Goal: Obtain resource: Download file/media

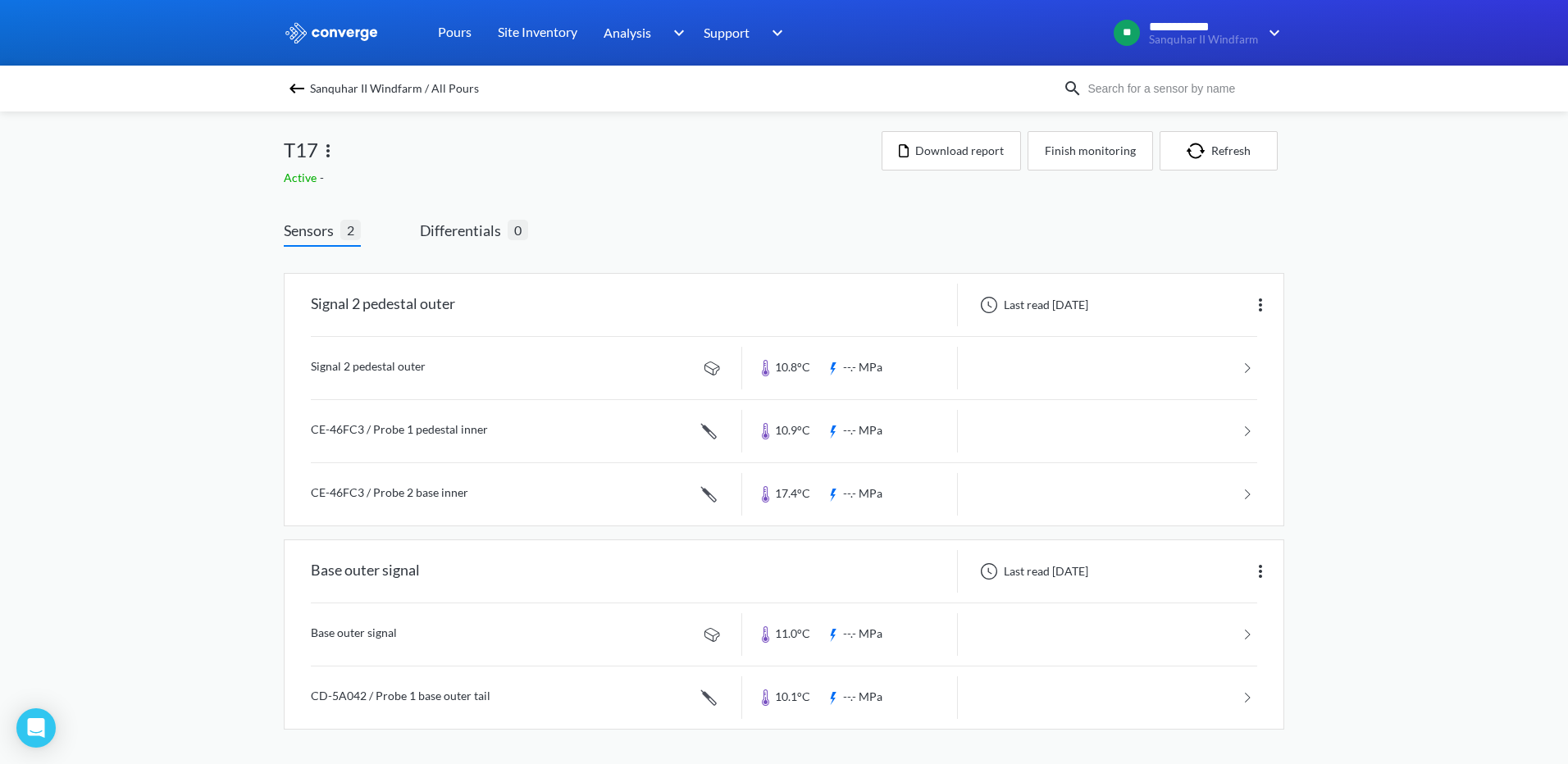
click at [378, 95] on span "Sanquhar II Windfarm / All Pours" at bounding box center [393, 88] width 169 height 23
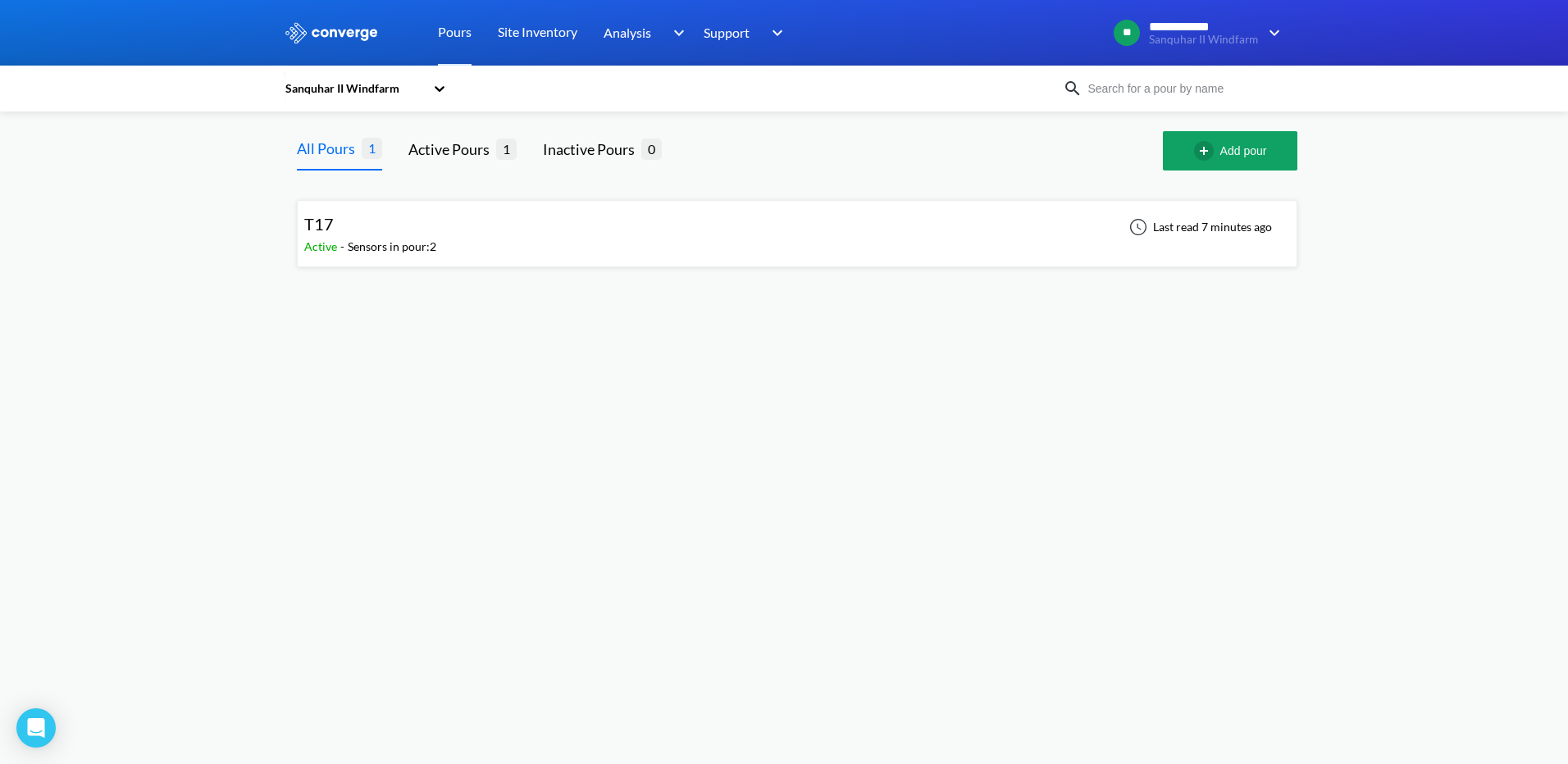
click at [358, 227] on div "T17" at bounding box center [371, 224] width 132 height 25
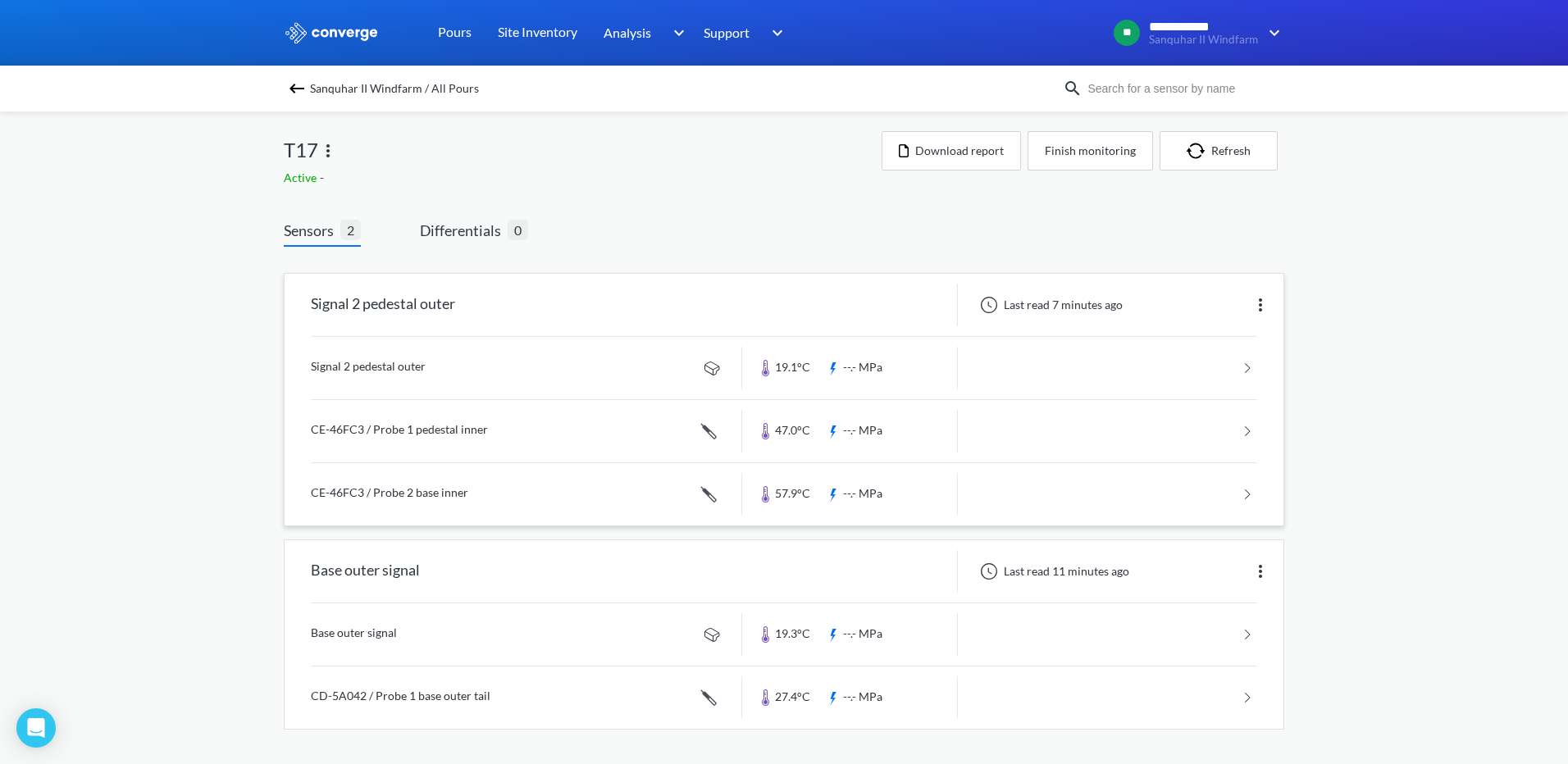
click at [1237, 495] on link at bounding box center [783, 494] width 946 height 62
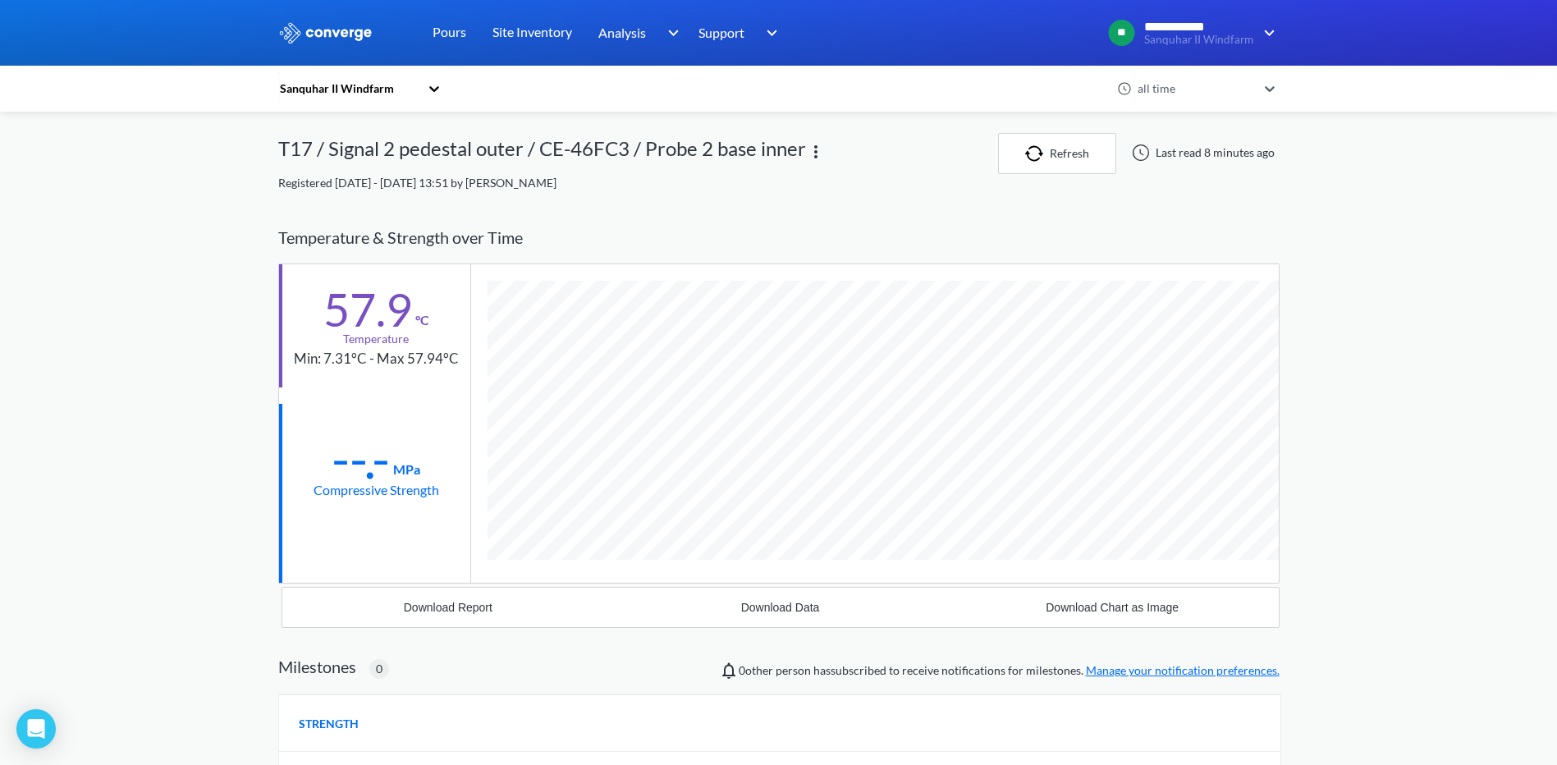
scroll to position [898, 1002]
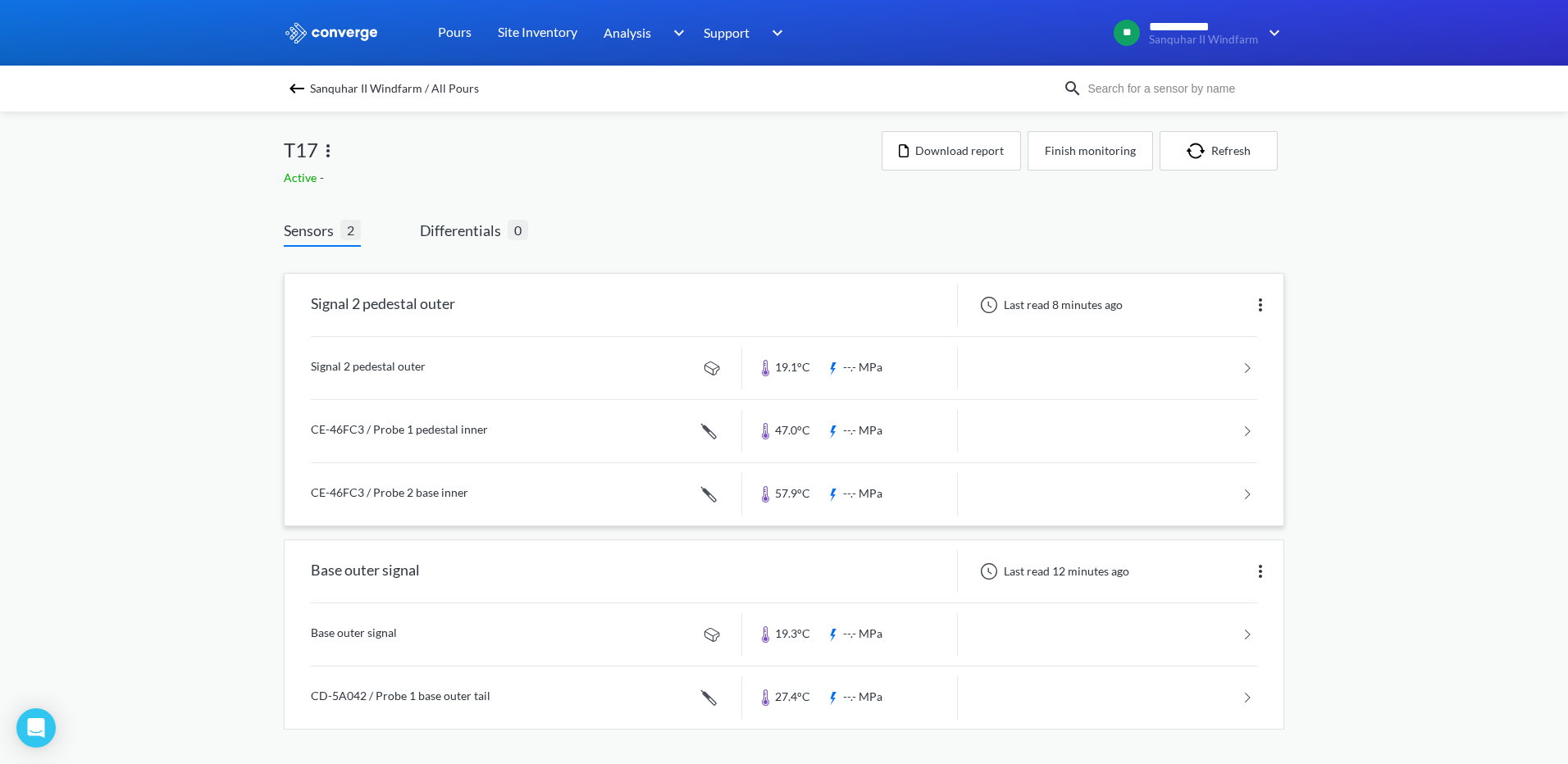
click at [1256, 305] on img at bounding box center [1260, 306] width 20 height 20
click at [1366, 369] on div "**********" at bounding box center [784, 381] width 1568 height 762
click at [1242, 698] on link at bounding box center [783, 697] width 946 height 62
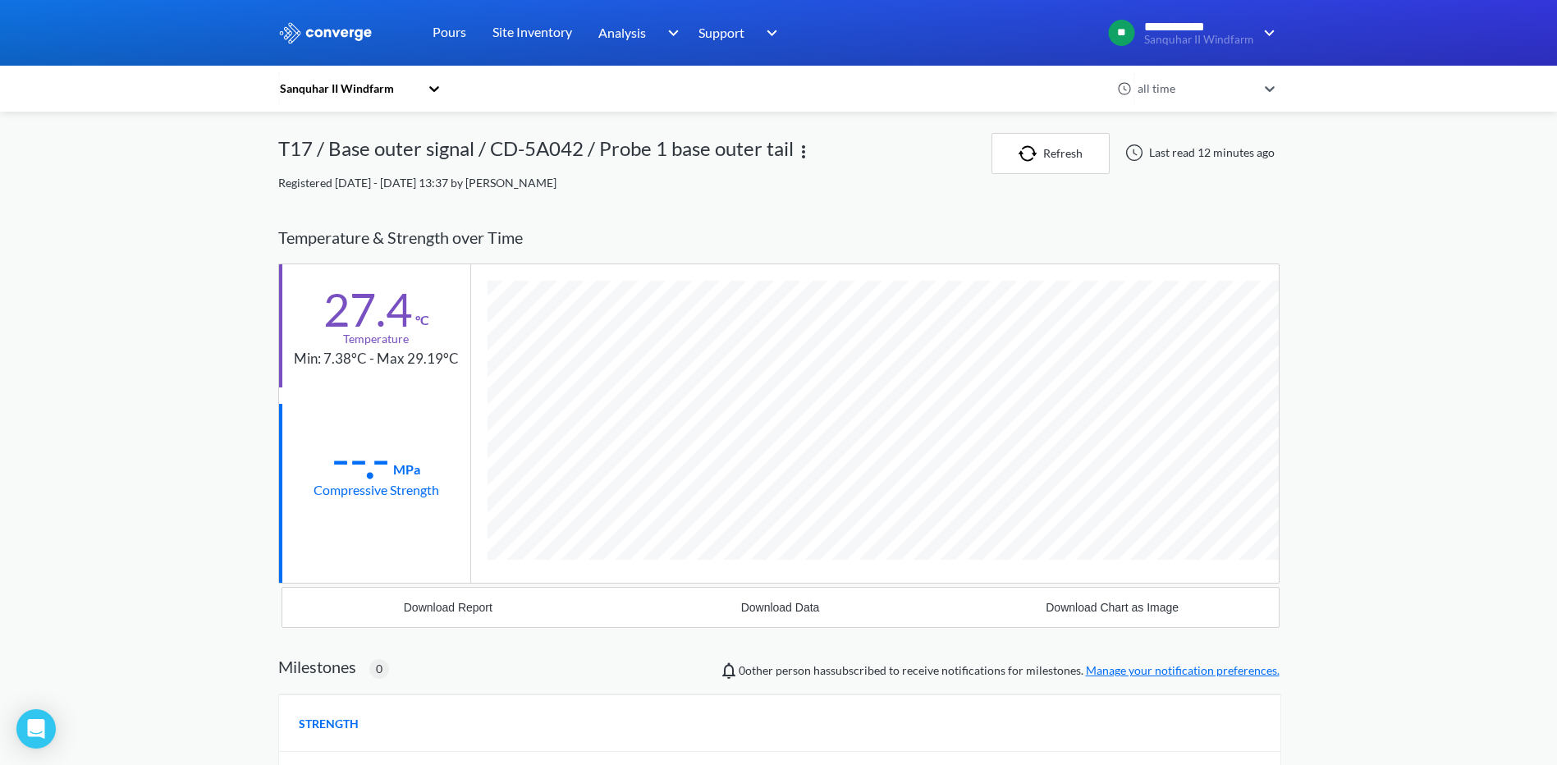
click at [426, 91] on div "Sanquhar II Windfarm" at bounding box center [352, 89] width 148 height 38
click at [353, 133] on div "Sanquhar II Windfarm" at bounding box center [360, 132] width 164 height 31
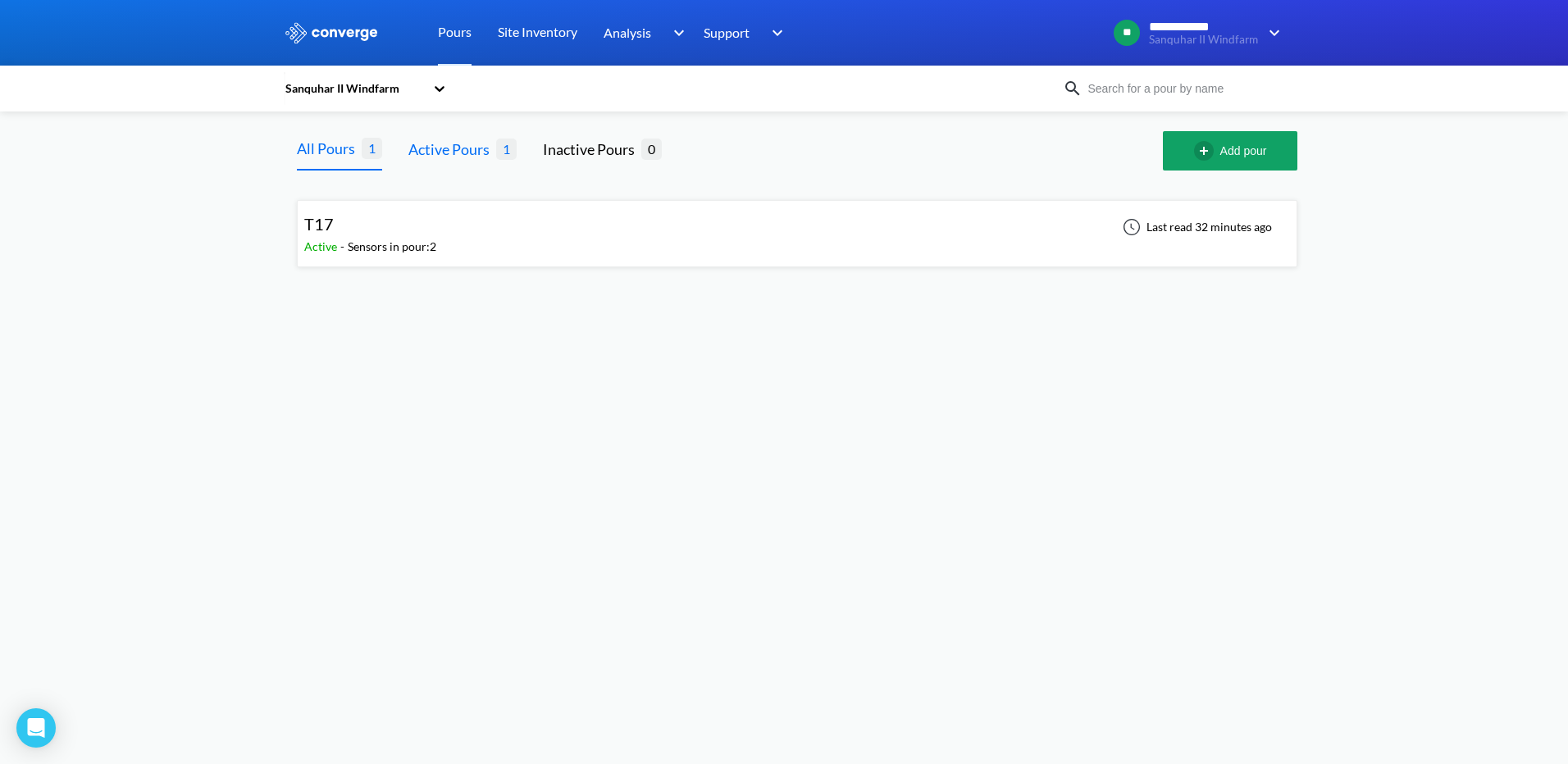
click at [451, 149] on div "Active Pours" at bounding box center [452, 149] width 88 height 23
click at [325, 231] on span "T17" at bounding box center [320, 224] width 30 height 20
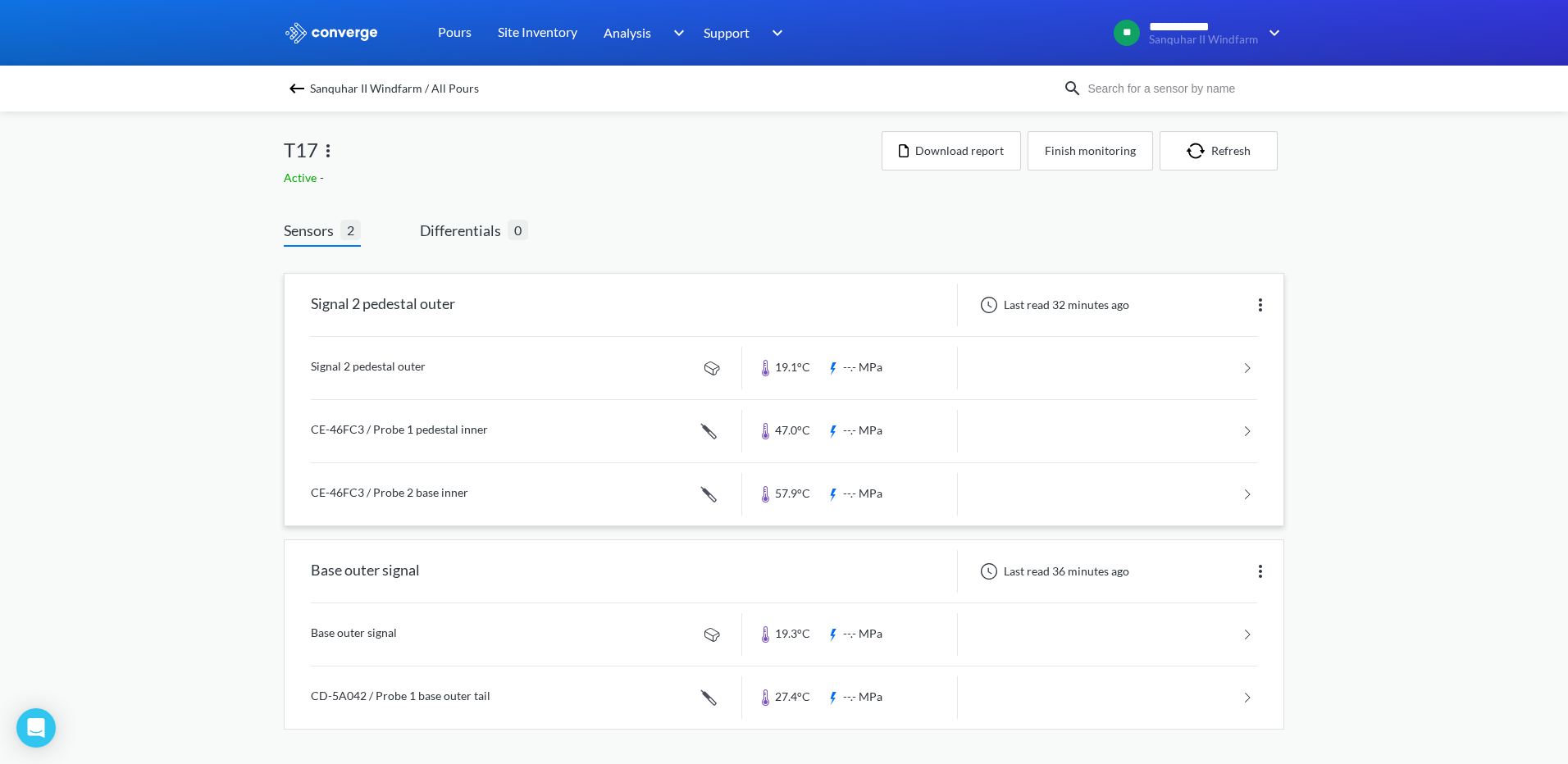
click at [490, 491] on link at bounding box center [783, 494] width 946 height 62
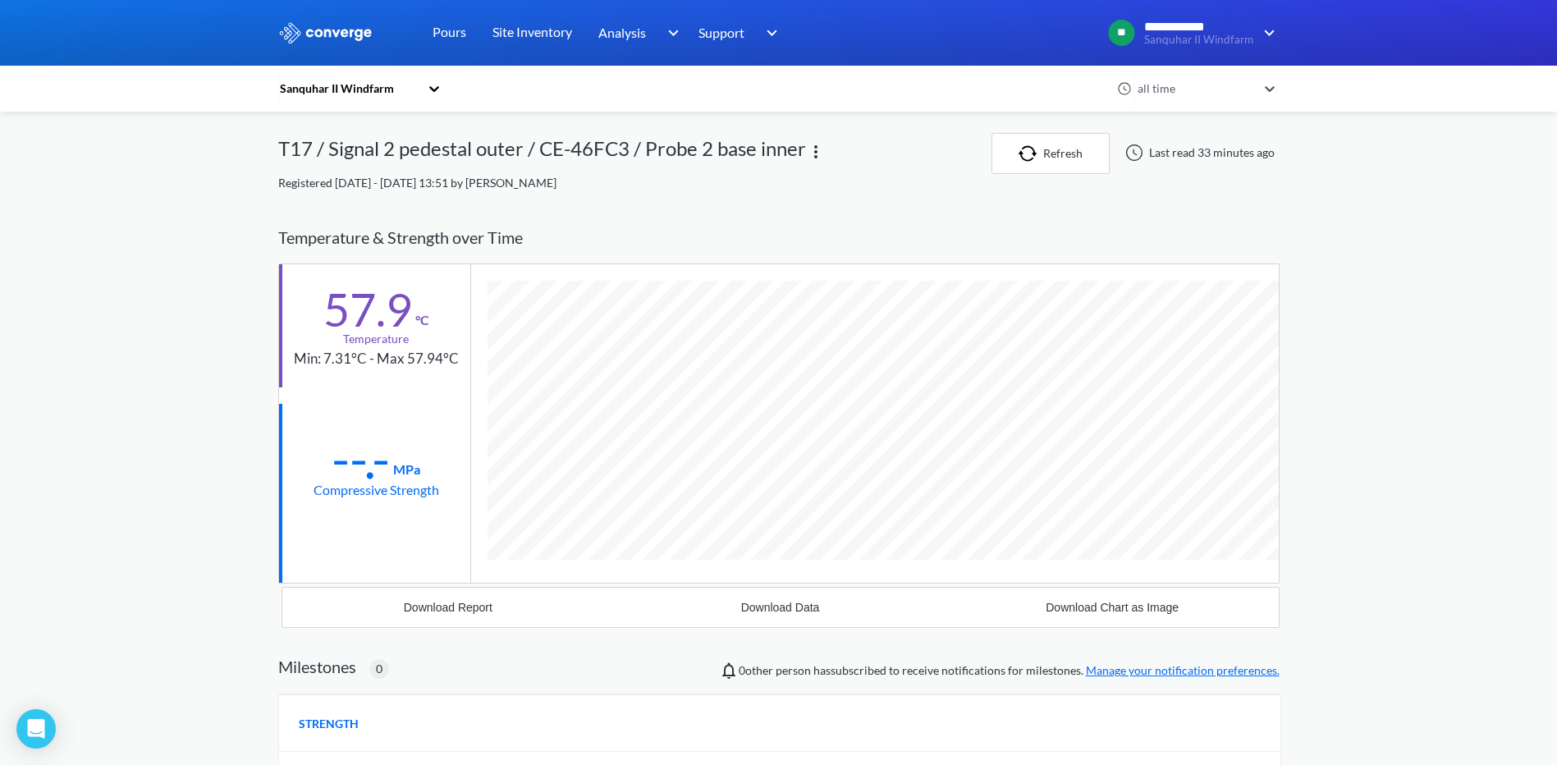
scroll to position [898, 1002]
click at [384, 95] on div "Sanquhar II Windfarm" at bounding box center [348, 89] width 141 height 18
click at [337, 134] on div "Sanquhar II Windfarm" at bounding box center [360, 132] width 164 height 31
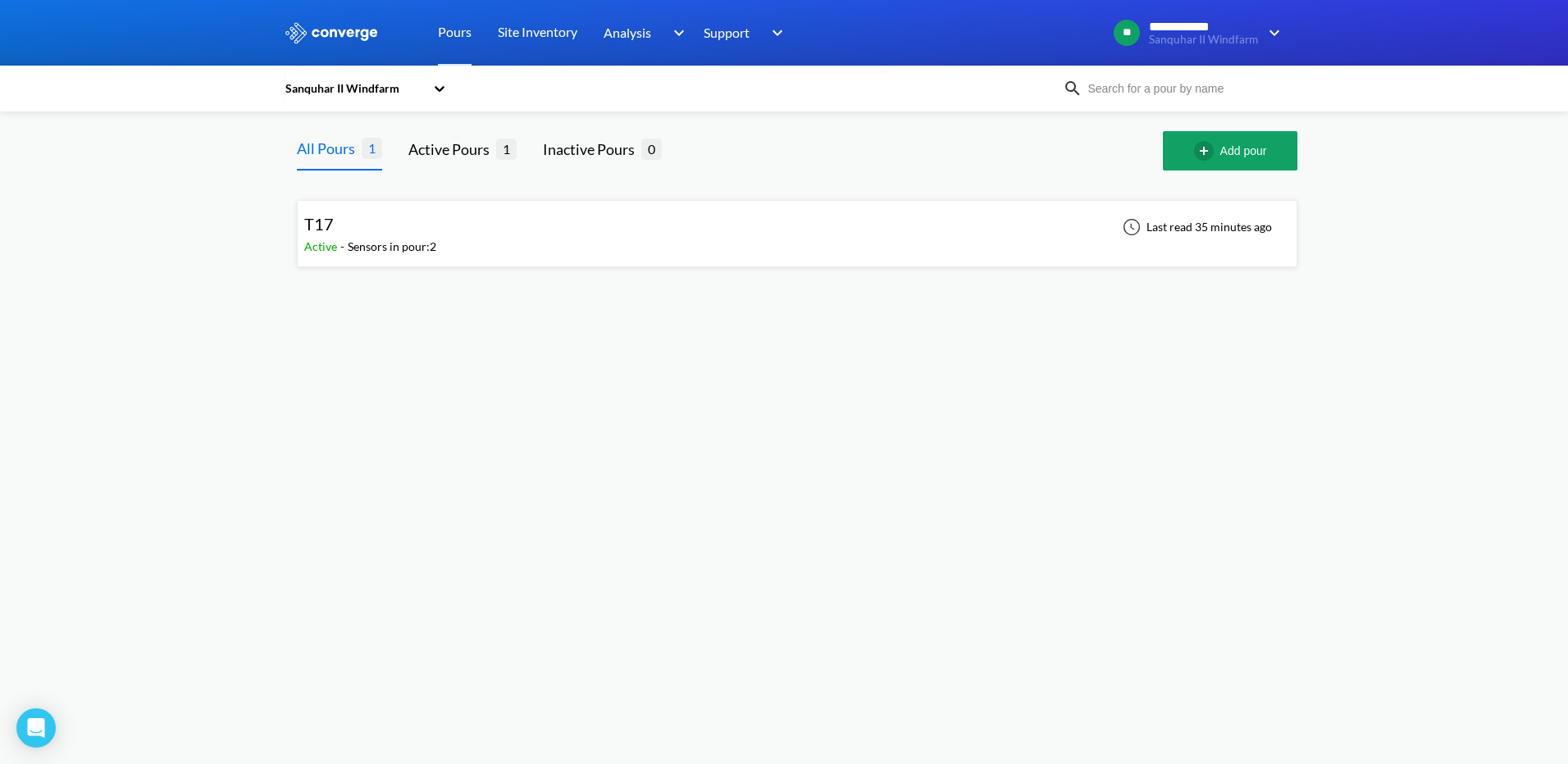
click at [337, 241] on span "Active" at bounding box center [323, 247] width 36 height 14
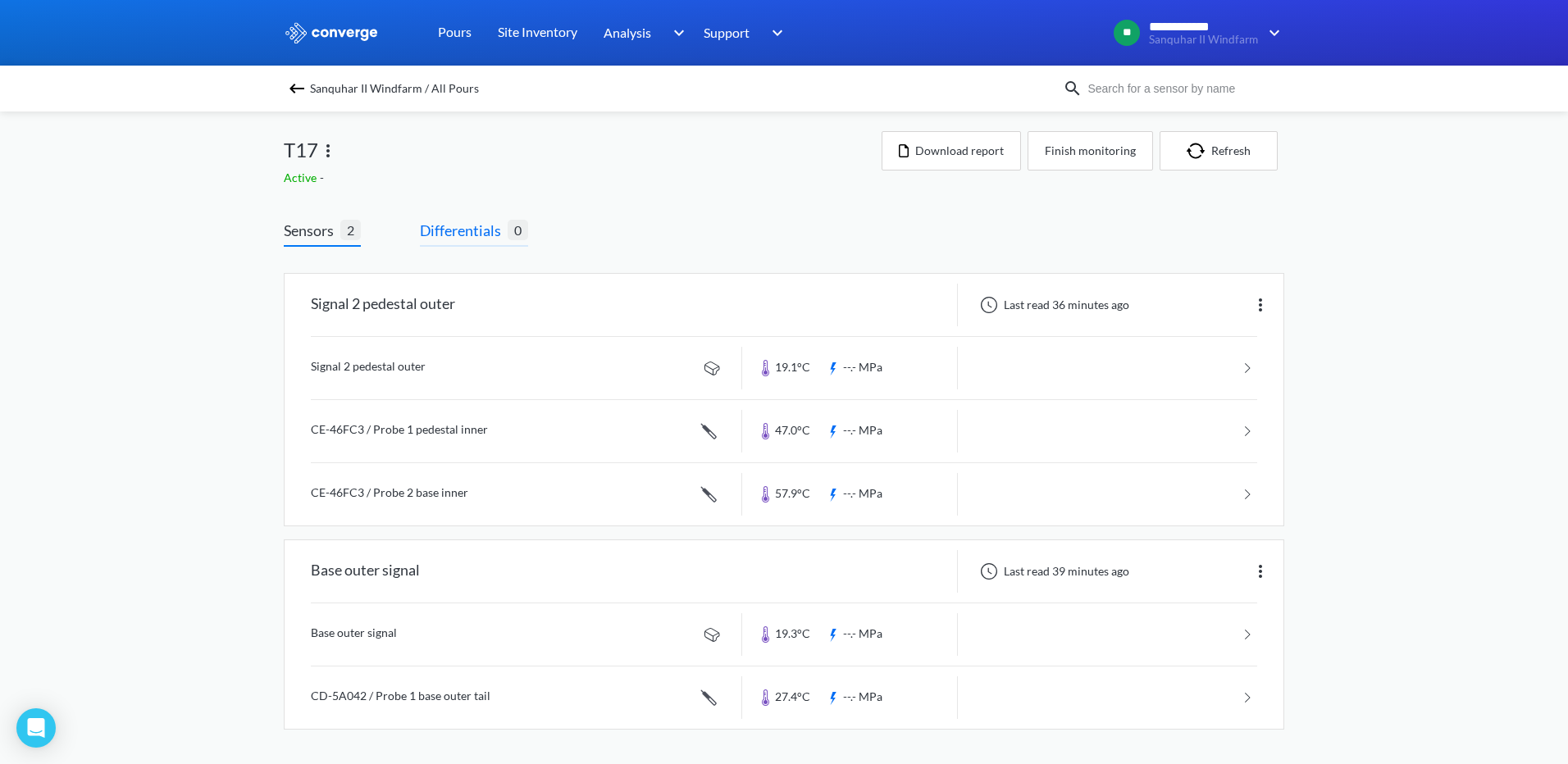
click at [456, 238] on span "Differentials" at bounding box center [463, 230] width 88 height 23
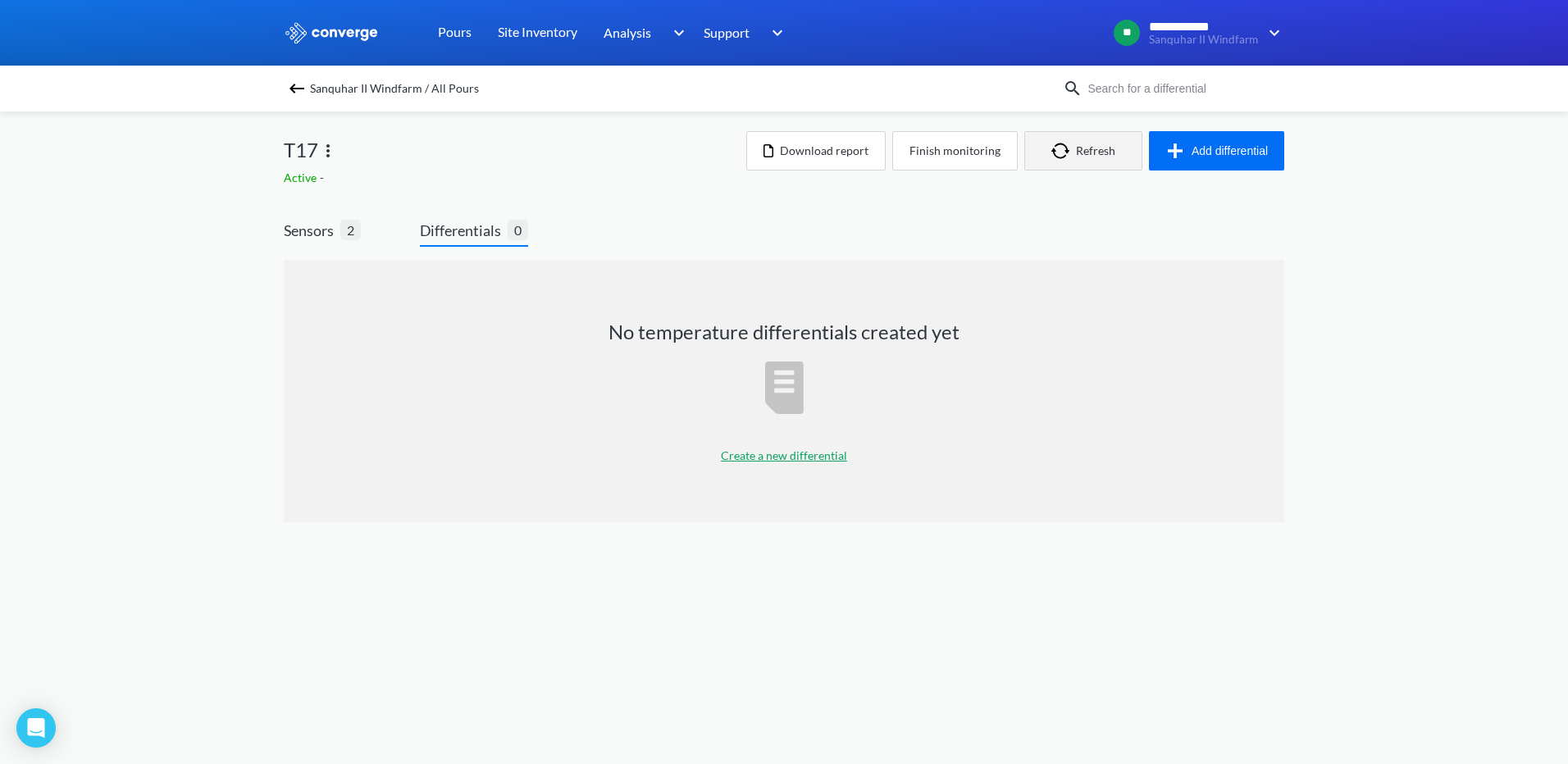
click at [1081, 135] on button "Refresh" at bounding box center [1083, 150] width 118 height 39
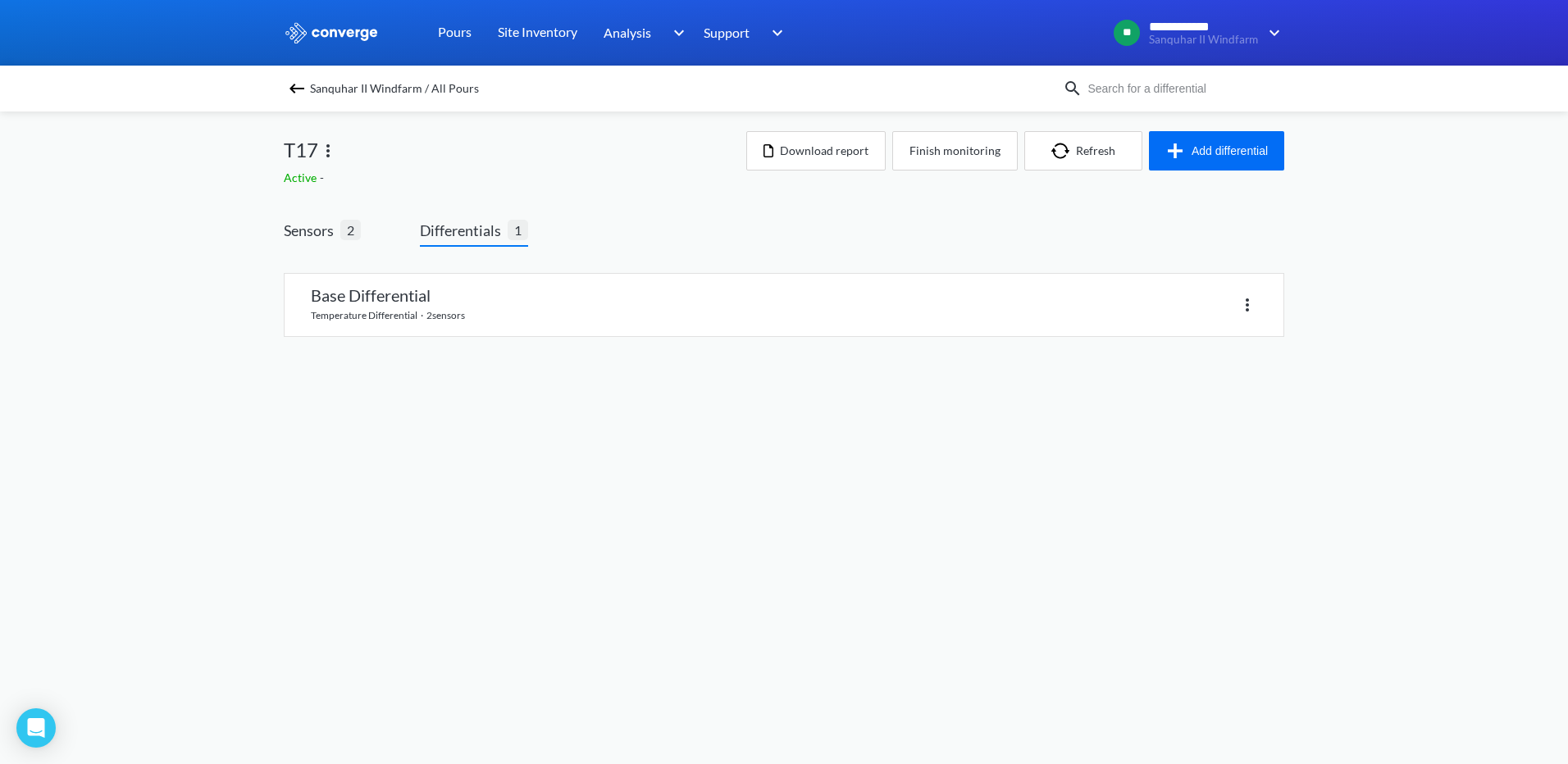
click at [418, 288] on link at bounding box center [784, 305] width 999 height 62
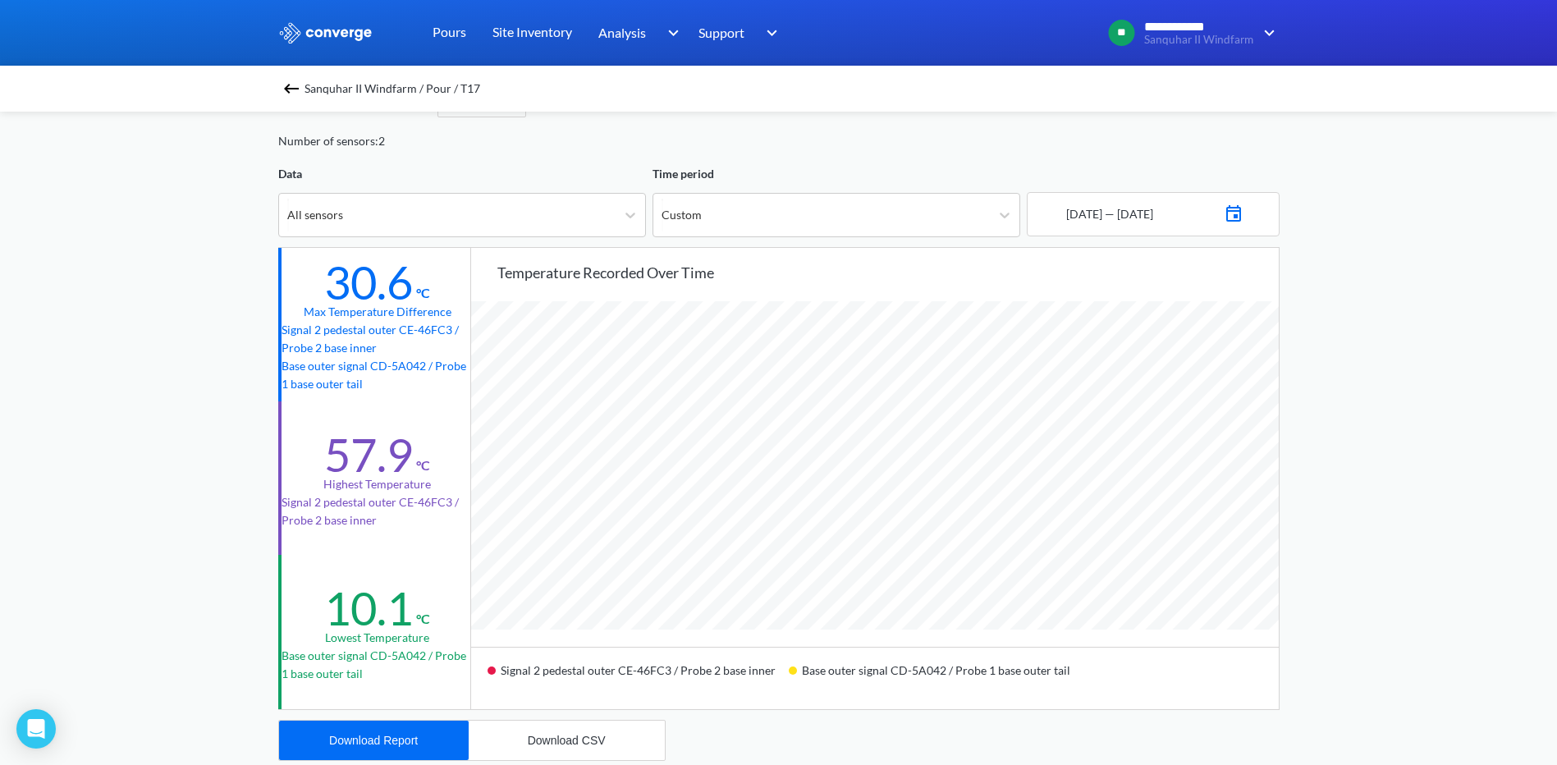
scroll to position [82, 0]
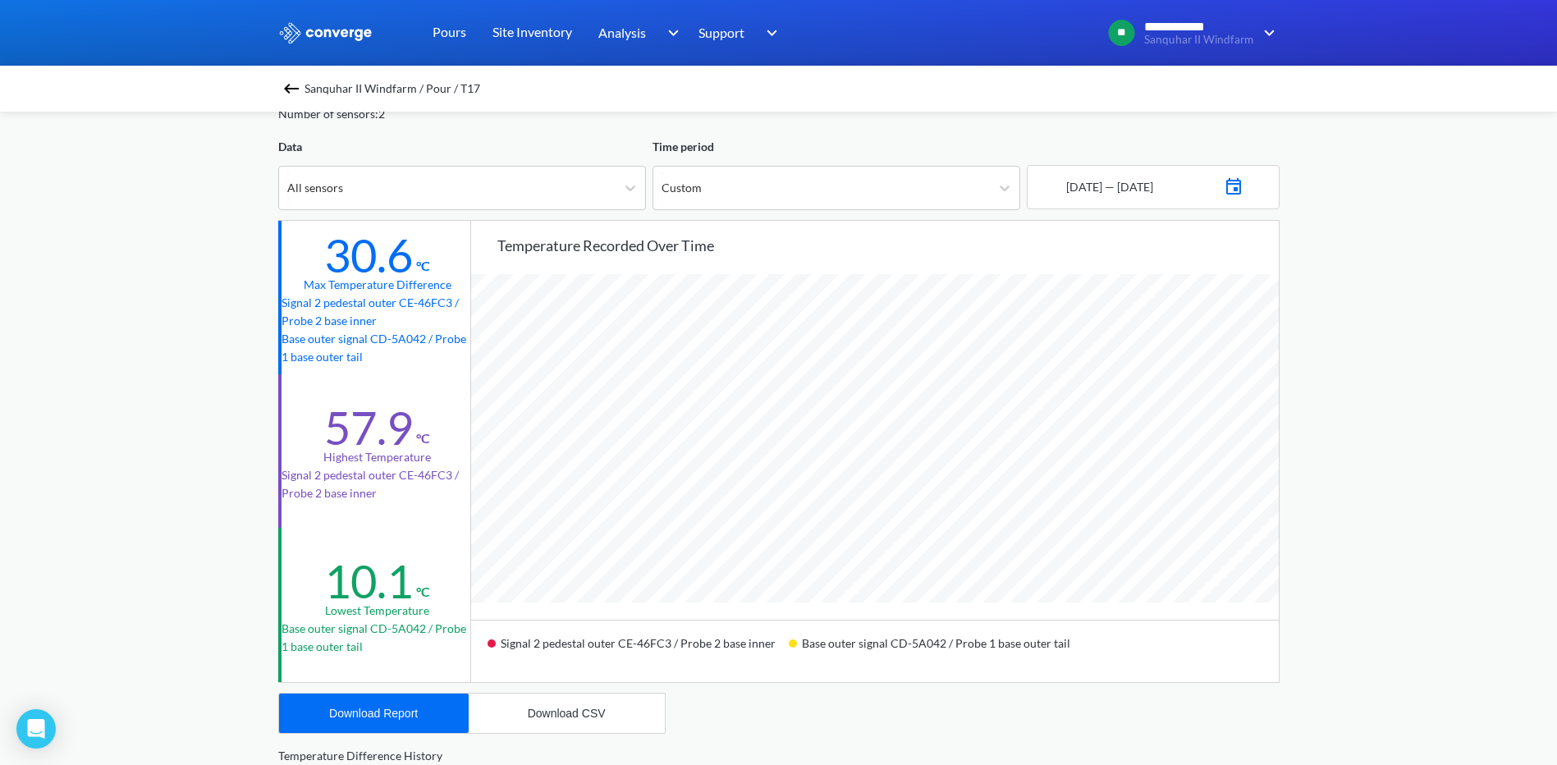
click at [323, 89] on span "Sanquhar II Windfarm / Pour / T17" at bounding box center [393, 88] width 176 height 23
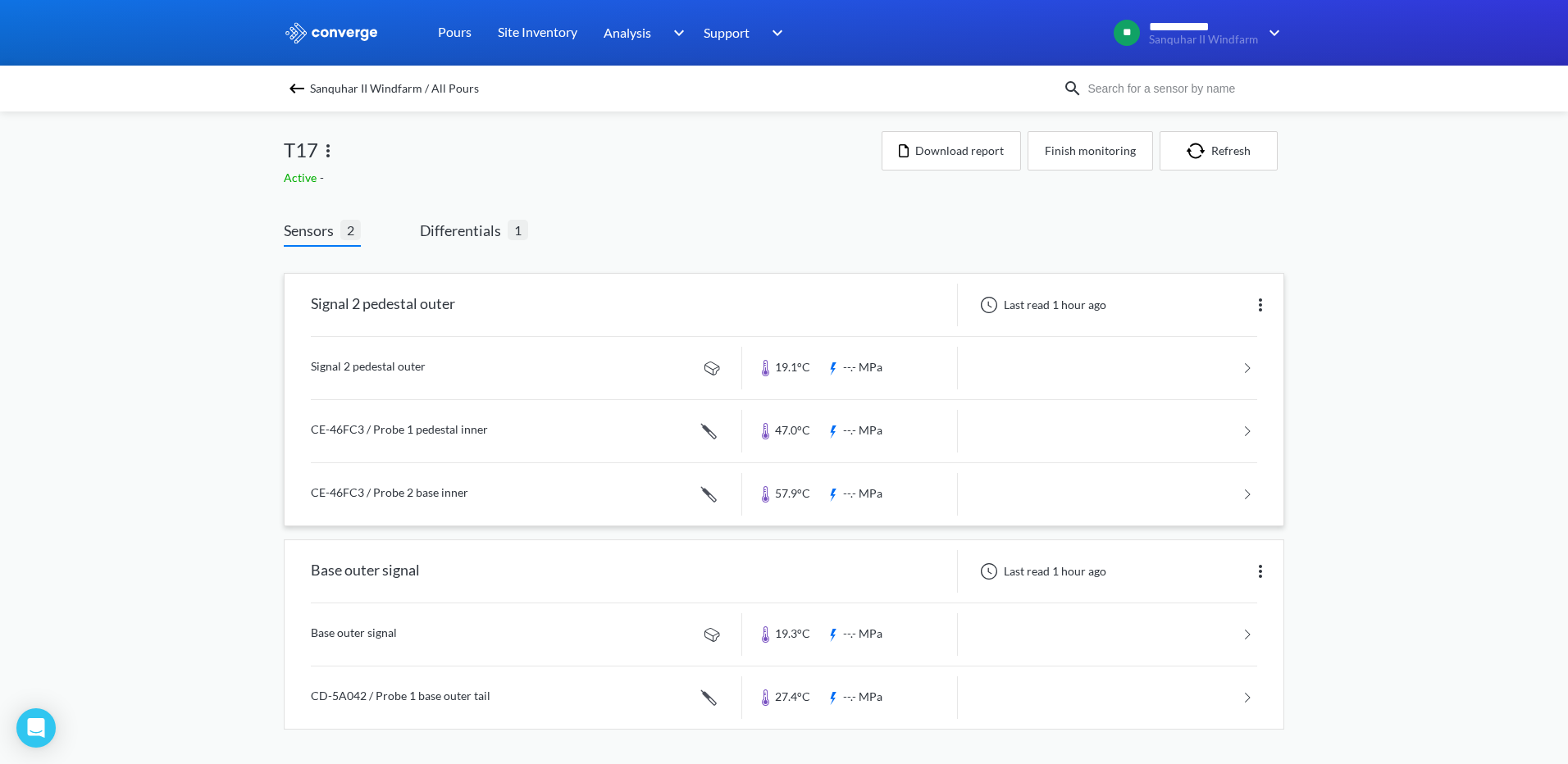
click at [457, 496] on link at bounding box center [783, 494] width 946 height 62
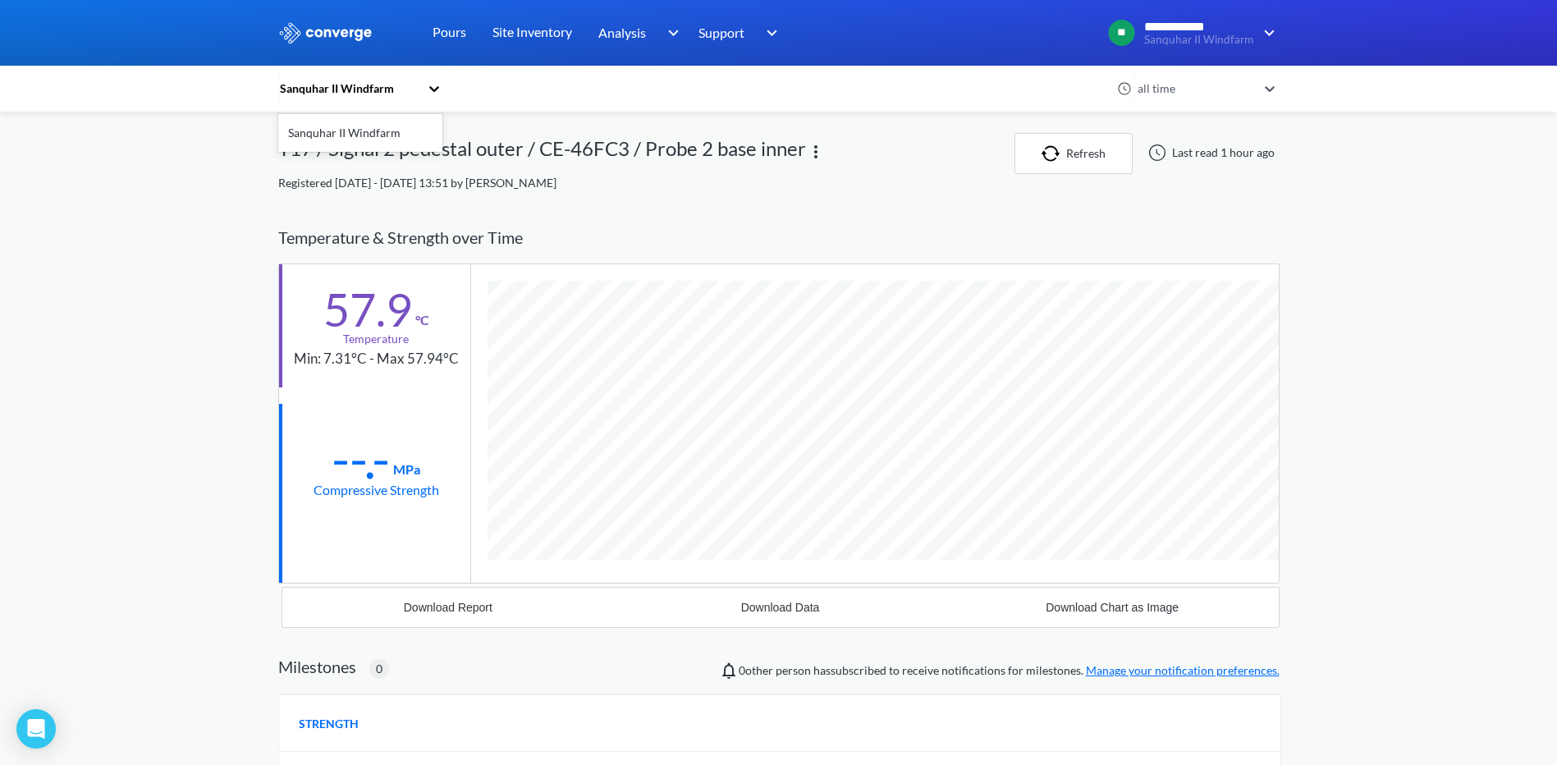
click at [350, 91] on div "Sanquhar II Windfarm" at bounding box center [348, 89] width 141 height 18
click at [332, 132] on div "Sanquhar II Windfarm" at bounding box center [360, 132] width 164 height 31
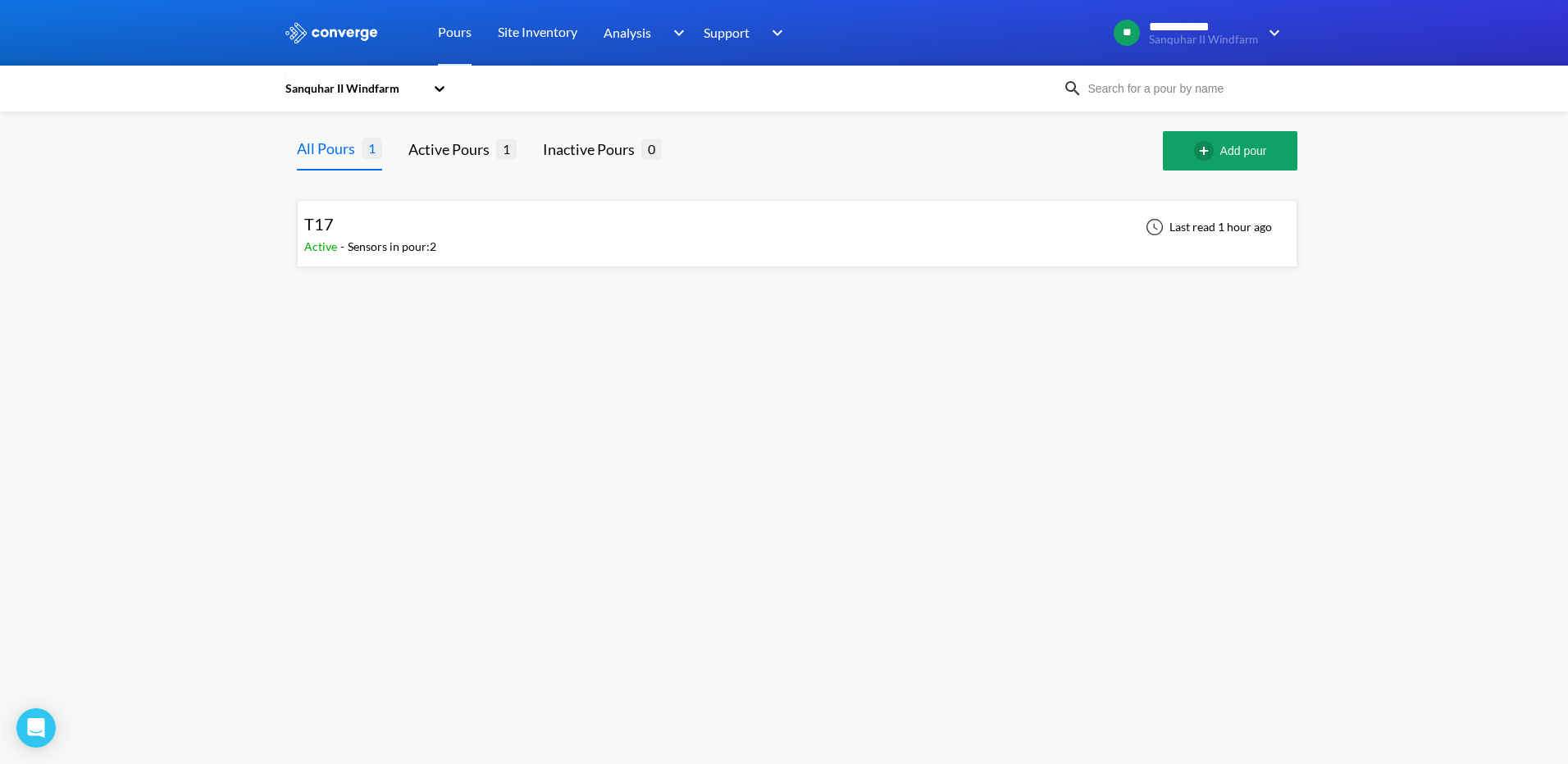
click at [305, 239] on div "Active -" at bounding box center [327, 247] width 44 height 18
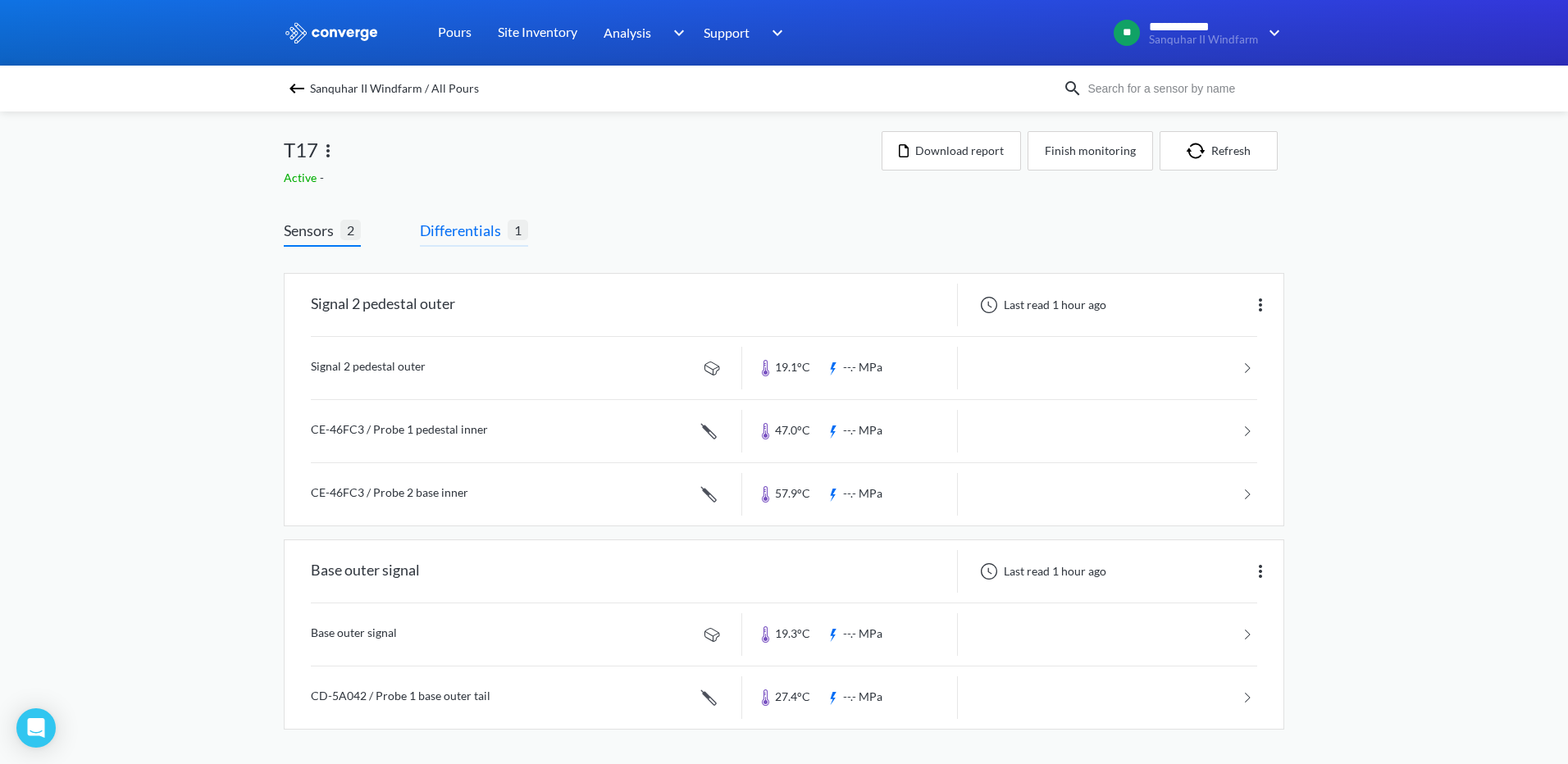
click at [475, 235] on span "Differentials" at bounding box center [463, 230] width 88 height 23
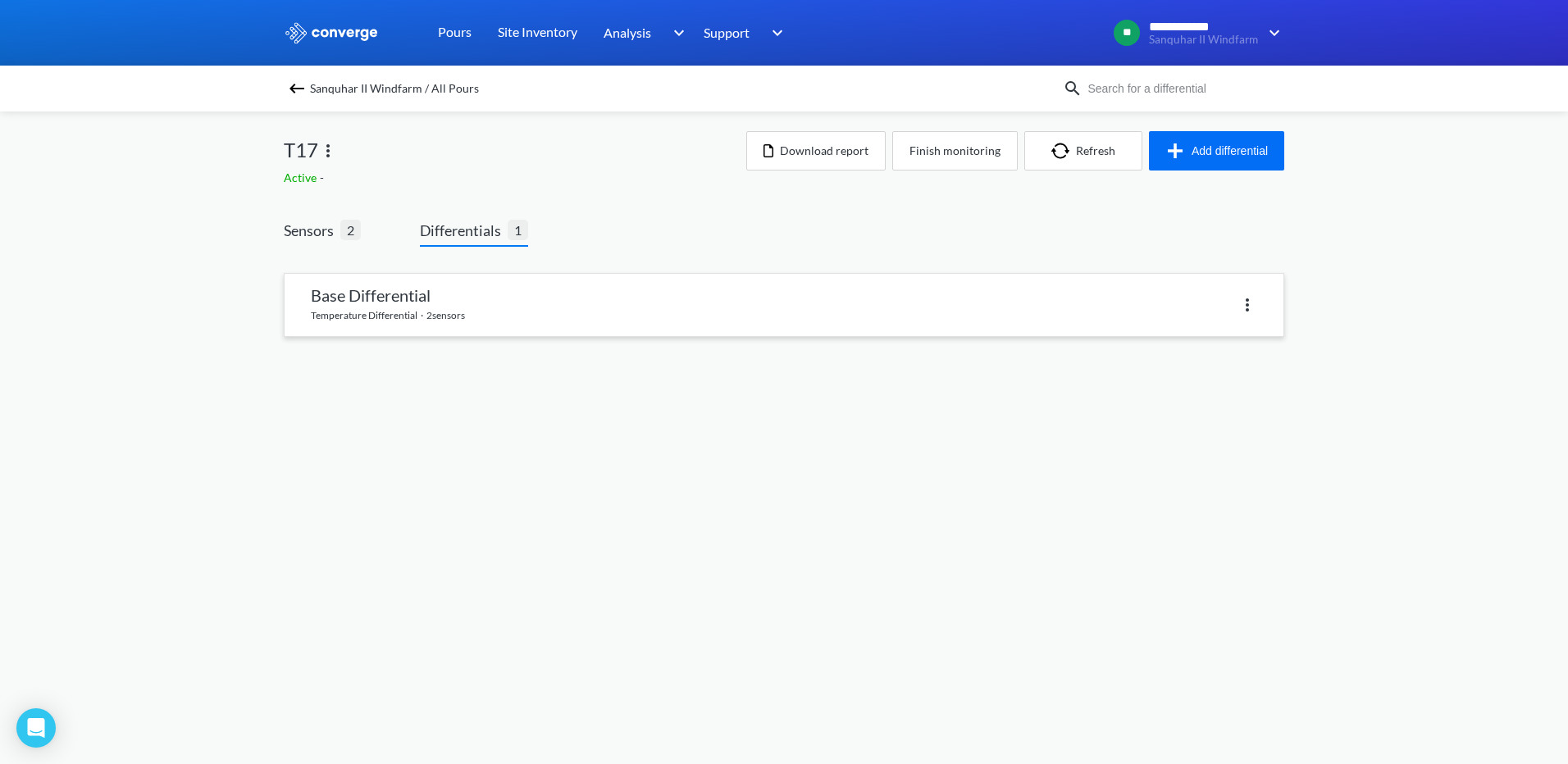
click at [389, 293] on link at bounding box center [784, 305] width 999 height 62
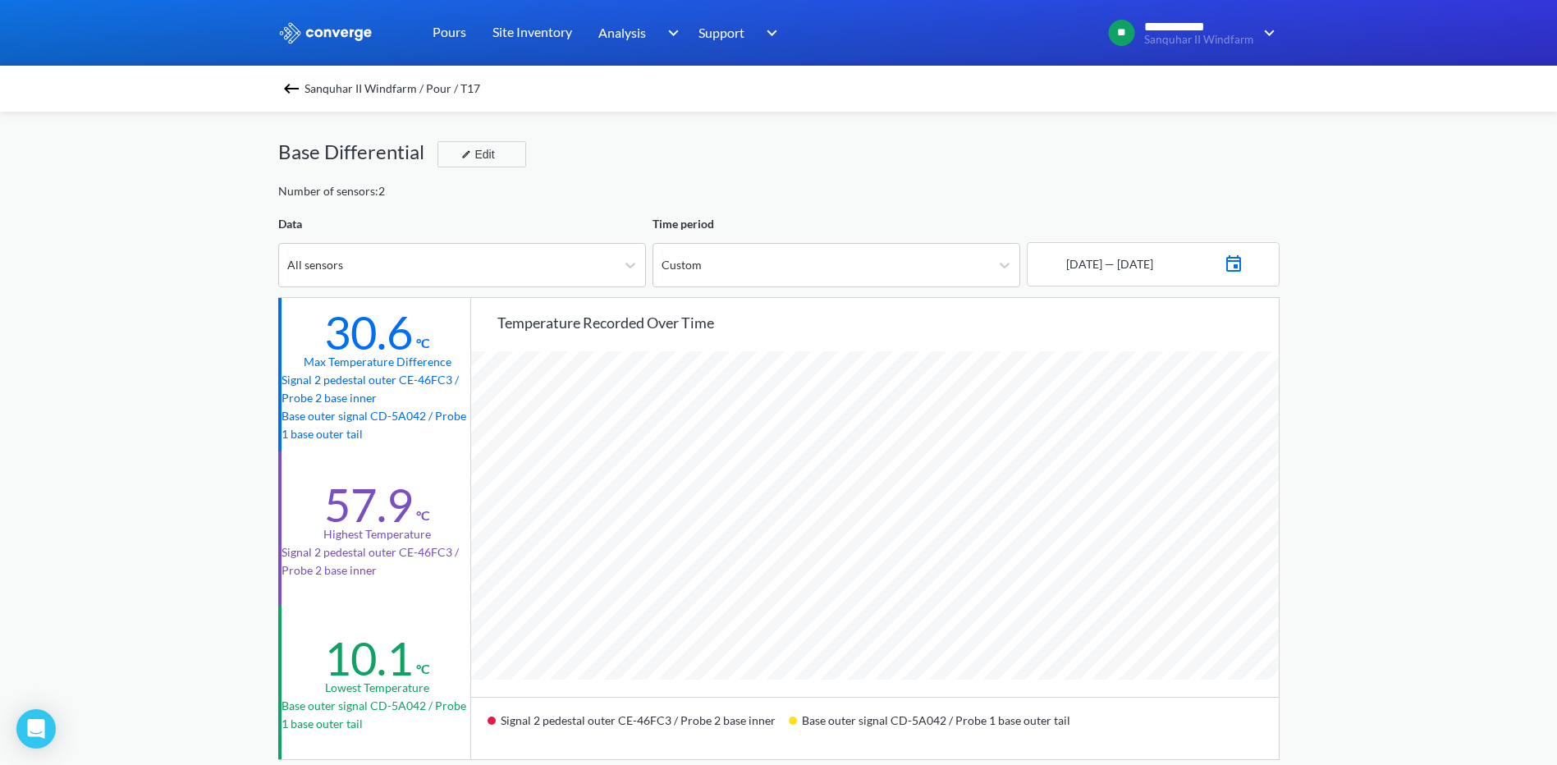
scroll to position [82, 0]
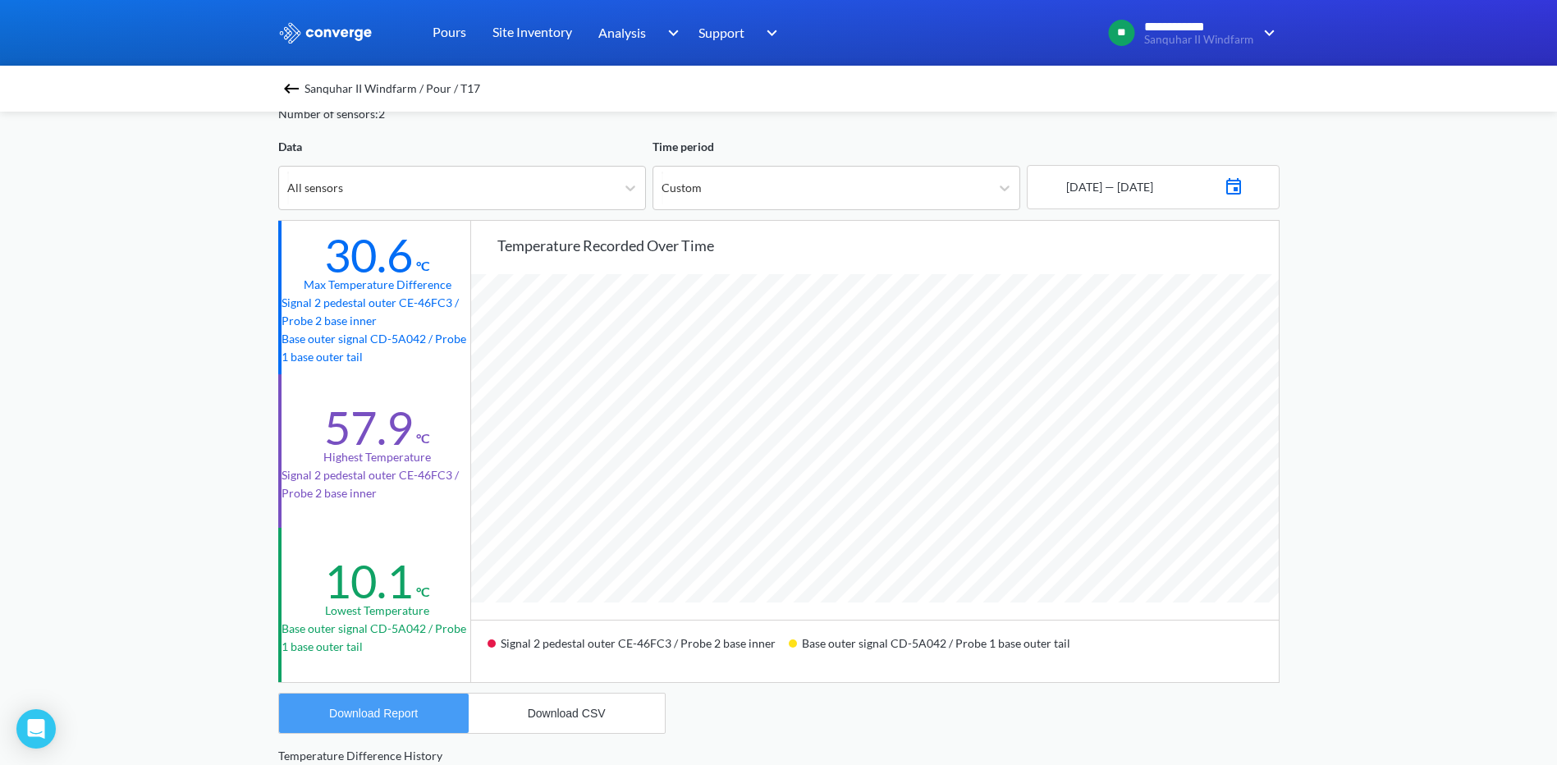
click at [381, 713] on div "Download Report" at bounding box center [373, 713] width 89 height 13
